Goal: Ask a question

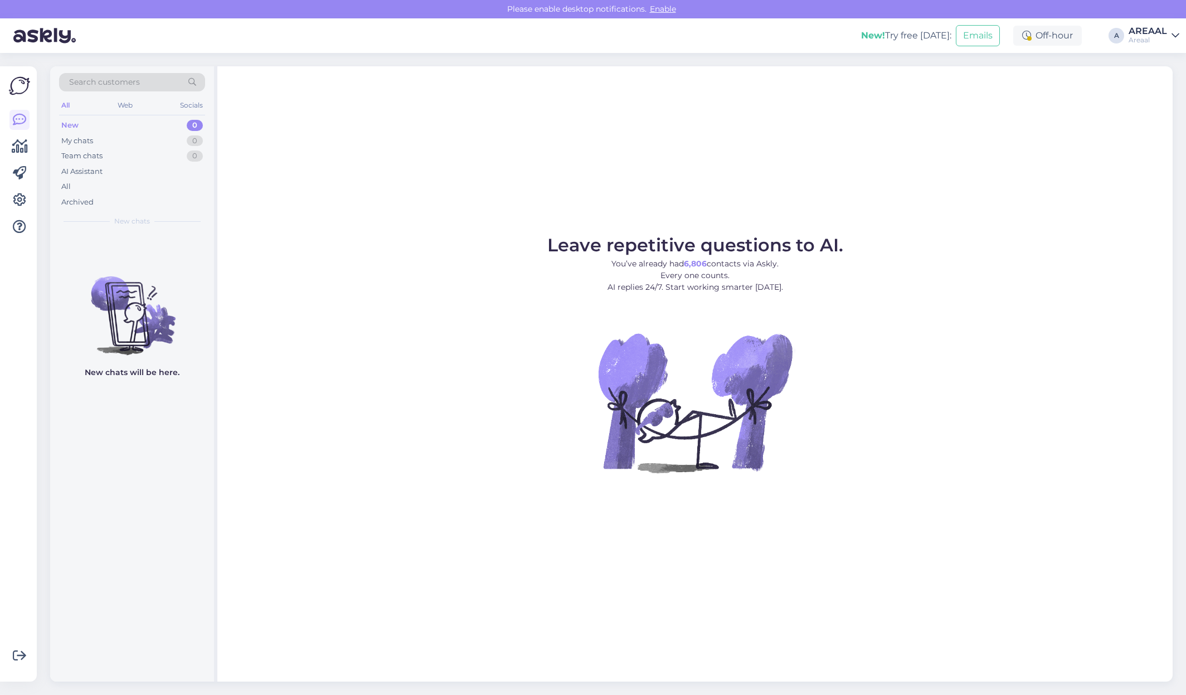
click at [89, 173] on div "AI Assistant" at bounding box center [81, 171] width 41 height 11
click at [86, 184] on div "All" at bounding box center [132, 187] width 146 height 16
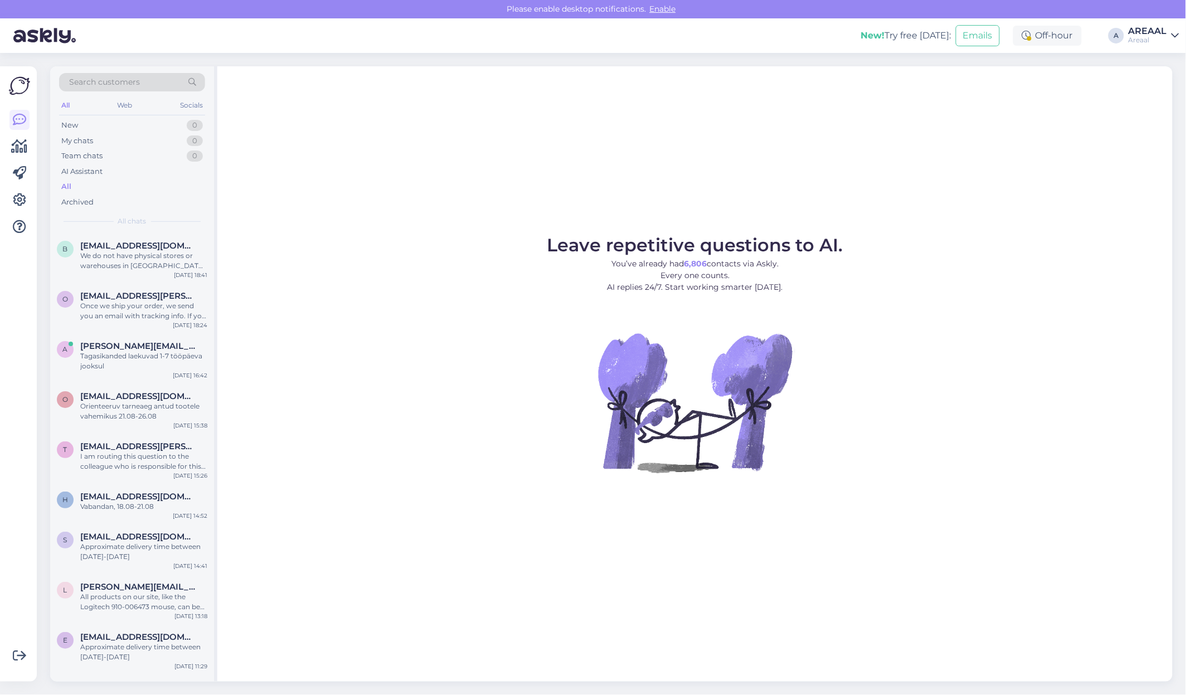
click at [131, 259] on div "We do not have physical stores or warehouses in [GEOGRAPHIC_DATA] for pickup. A…" at bounding box center [143, 261] width 127 height 20
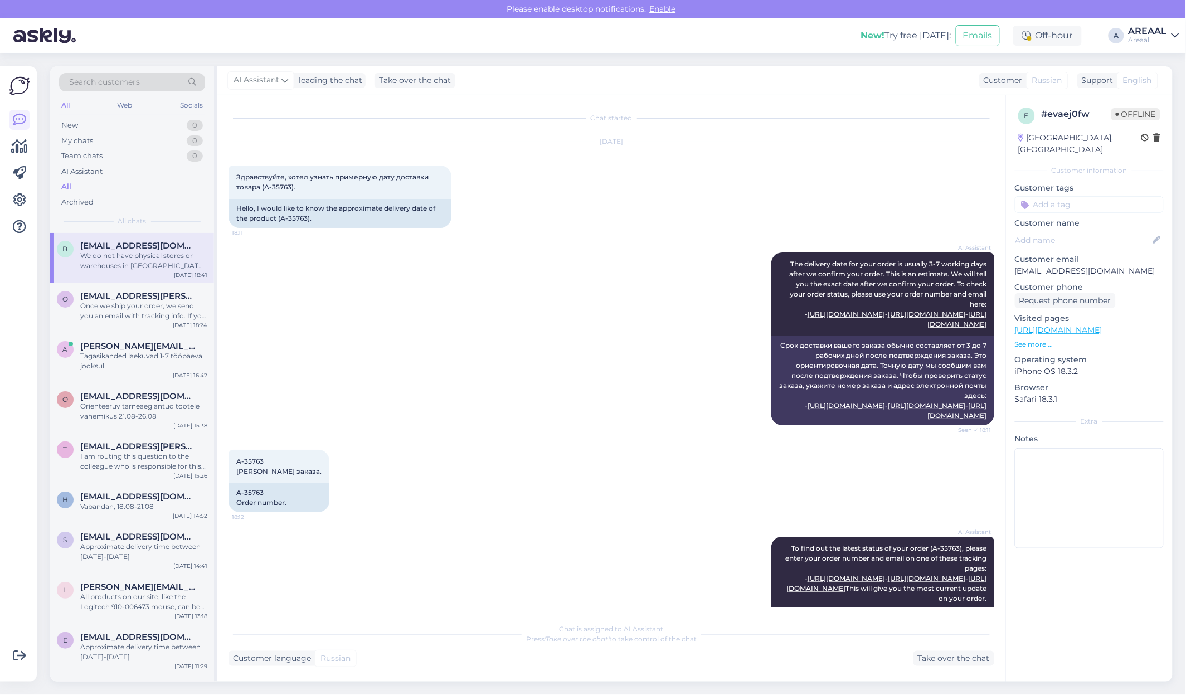
scroll to position [1810, 0]
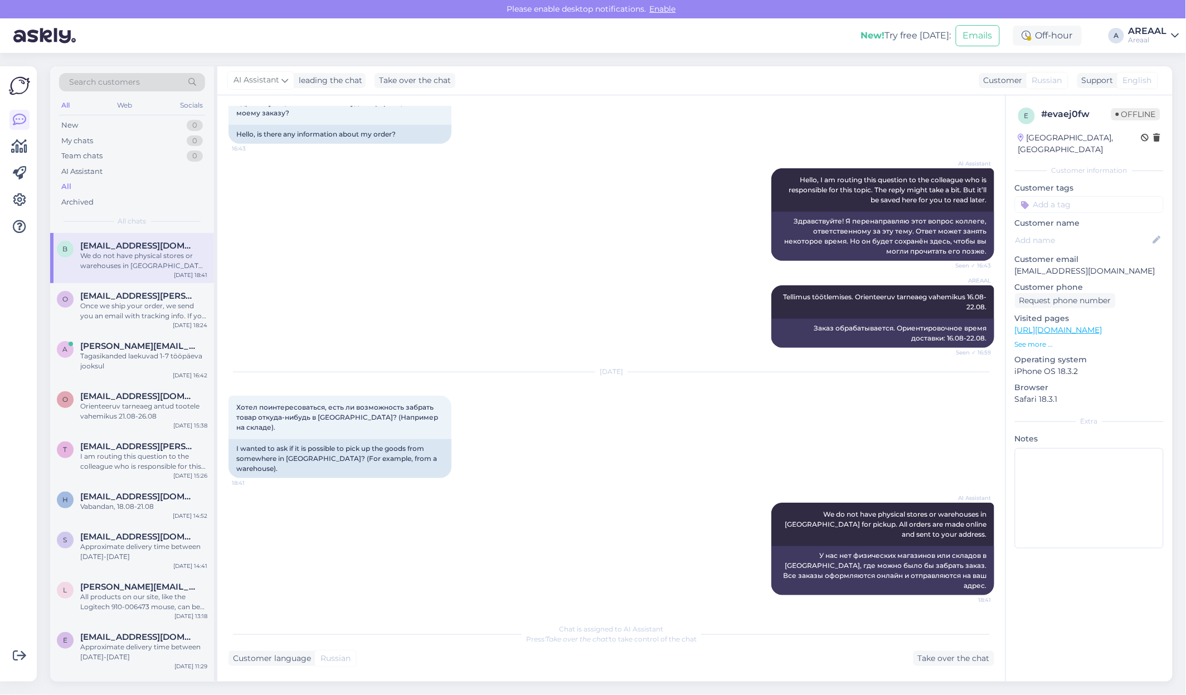
click at [522, 360] on div "AREAAL Tellimus töötlemises. Orienteeruv tarneaeg vahemikus 16.08-22.08. Seen ✓…" at bounding box center [612, 316] width 766 height 87
click at [165, 291] on span "[EMAIL_ADDRESS][PERSON_NAME][DOMAIN_NAME]" at bounding box center [138, 296] width 116 height 10
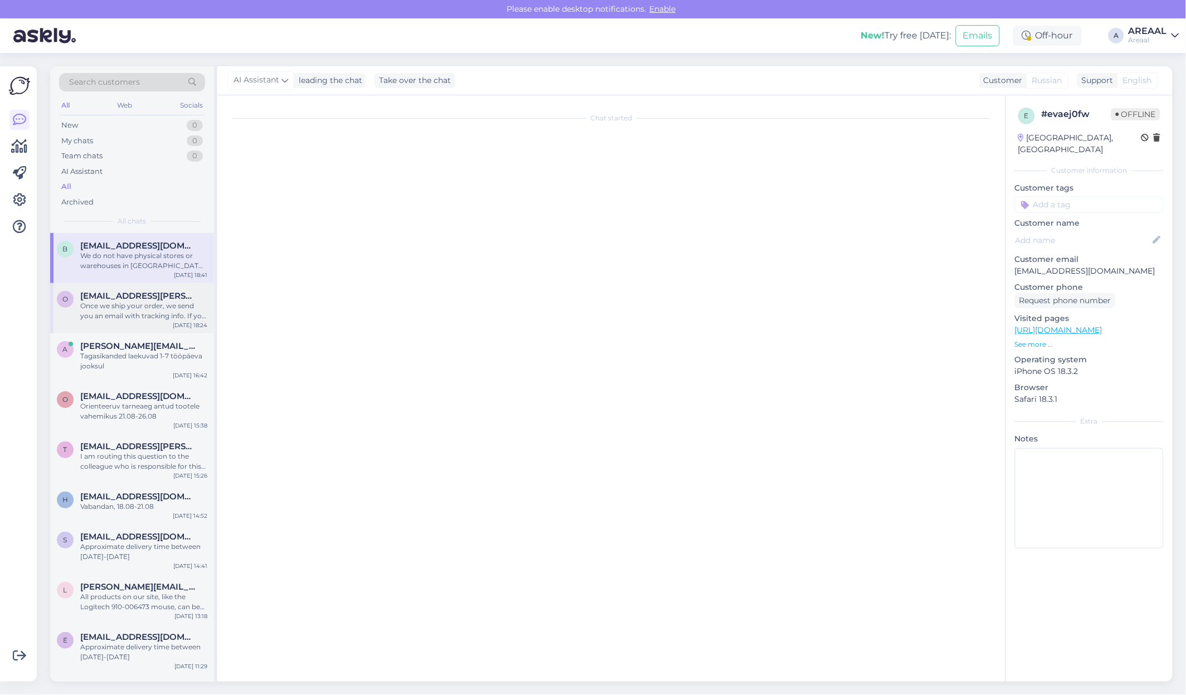
scroll to position [0, 0]
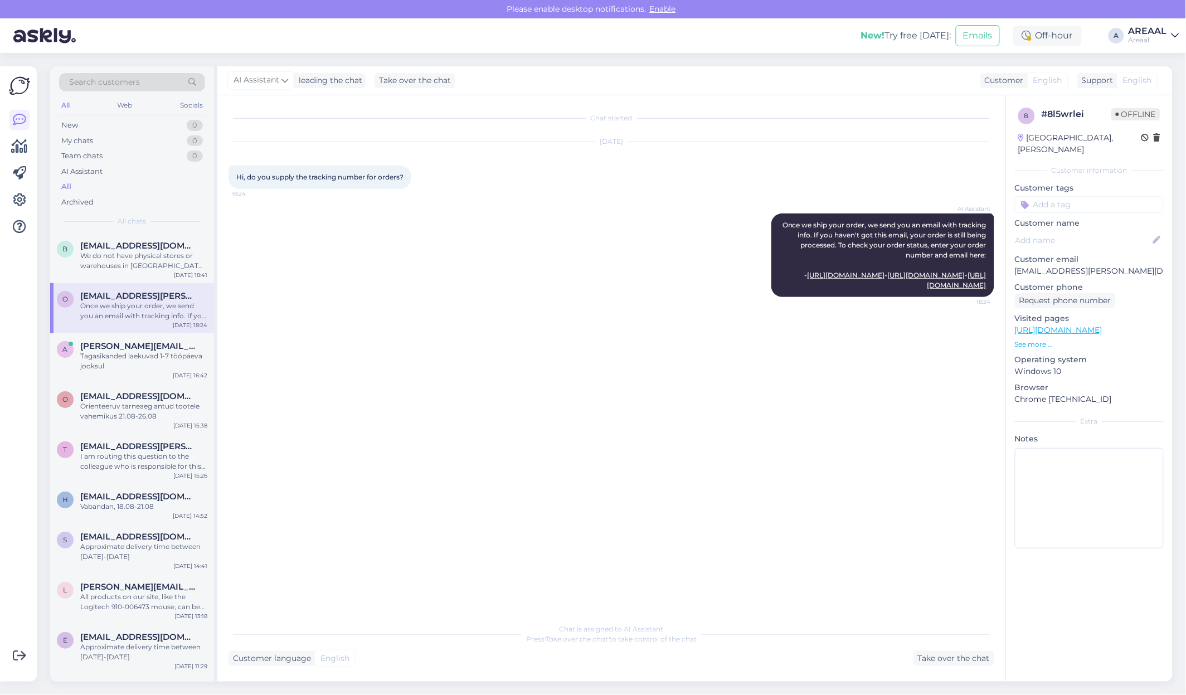
click at [496, 335] on div "Chat started [DATE] Hi, do you supply the tracking number for orders? 18:24 AI …" at bounding box center [617, 356] width 776 height 501
